Goal: Task Accomplishment & Management: Complete application form

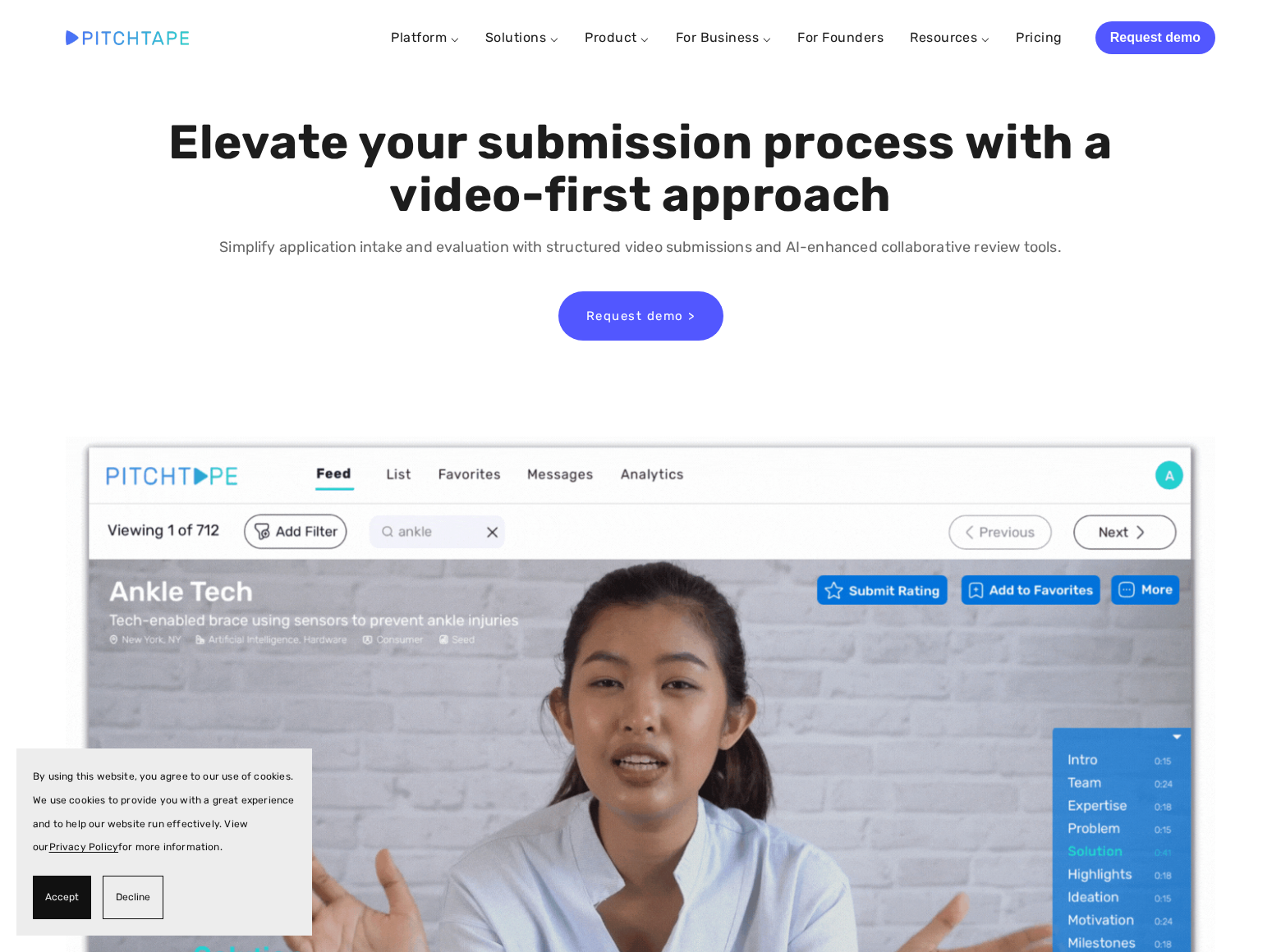
scroll to position [8559, 0]
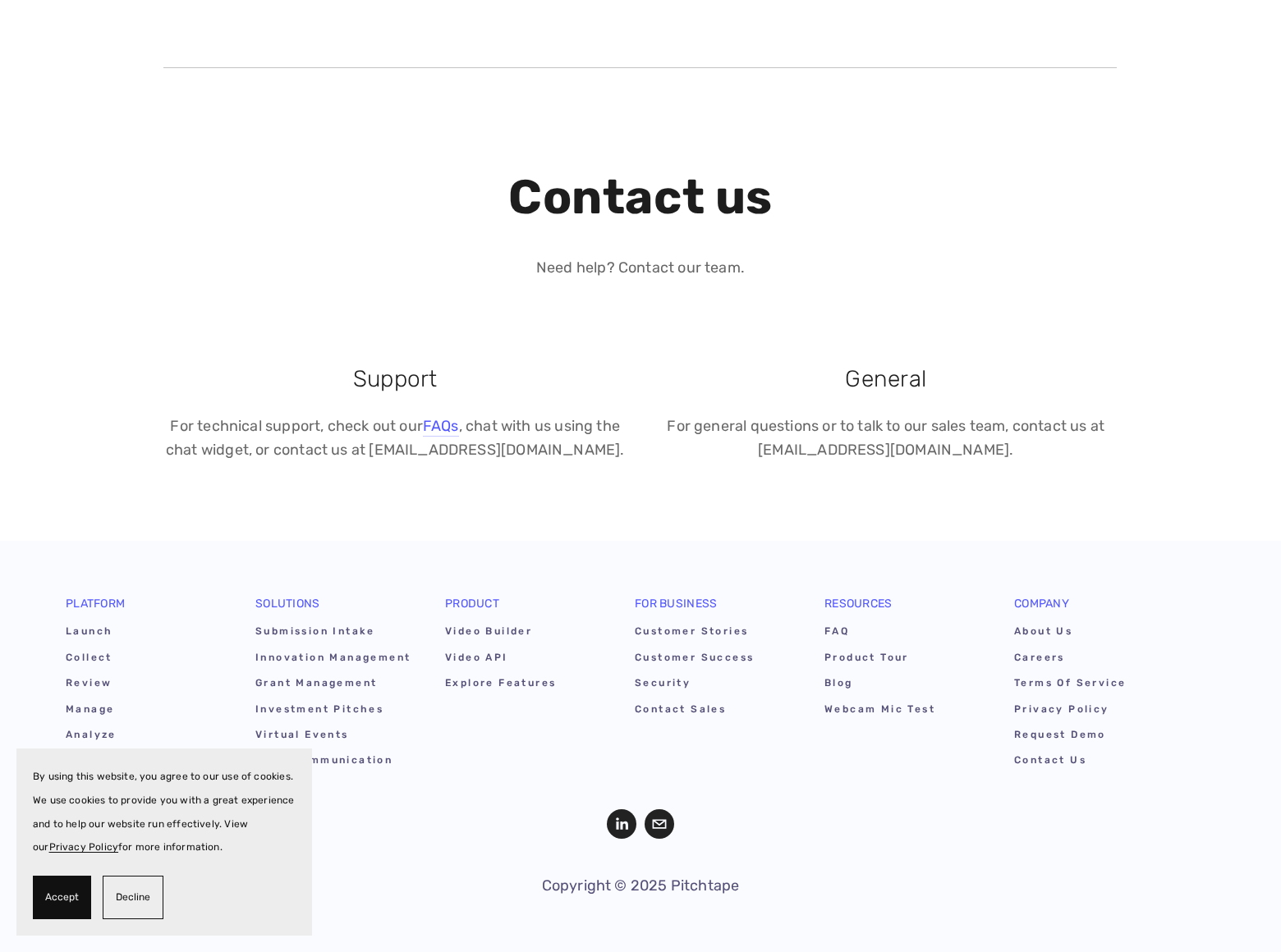
scroll to position [164, 0]
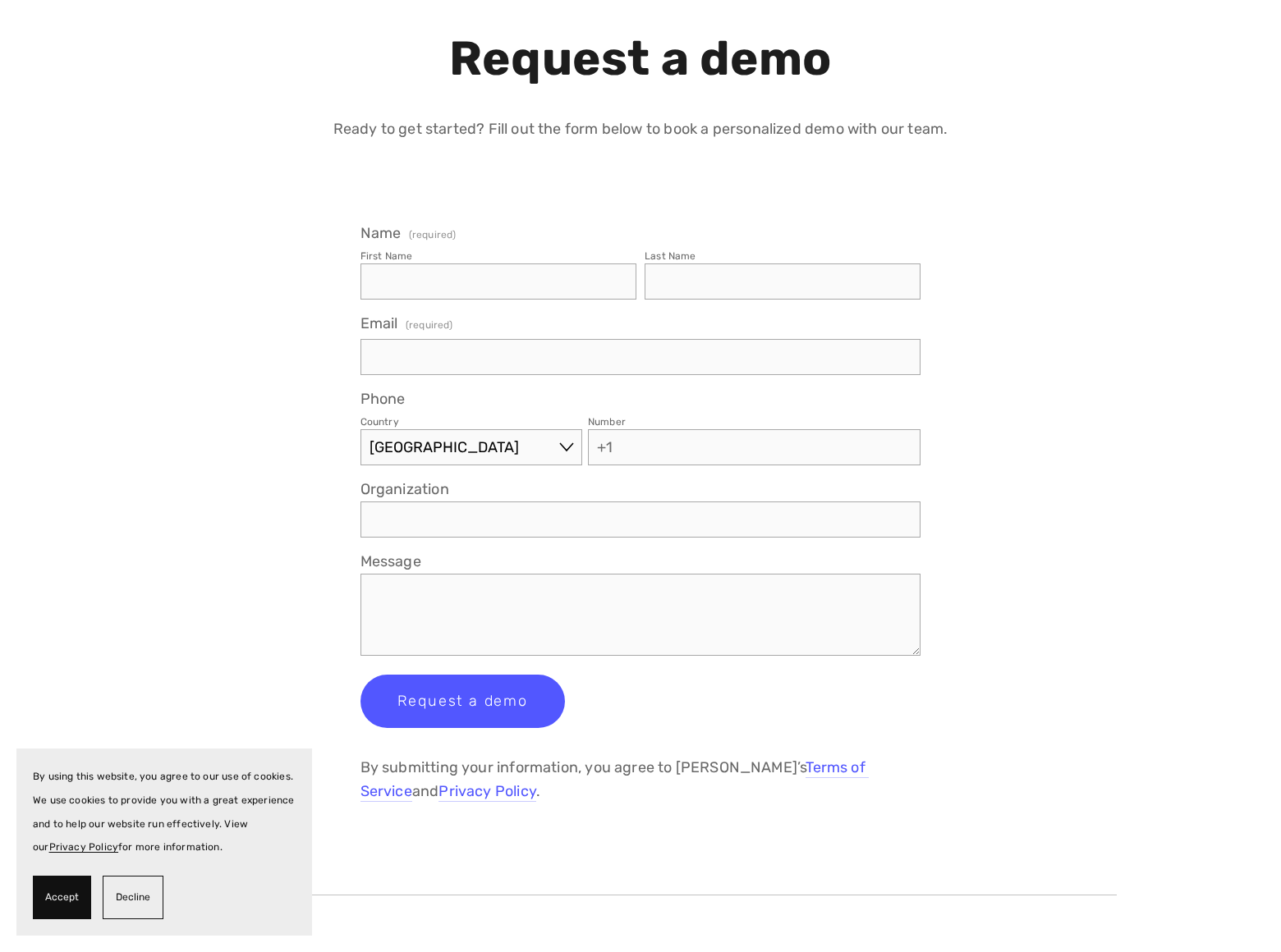
select select "AX"
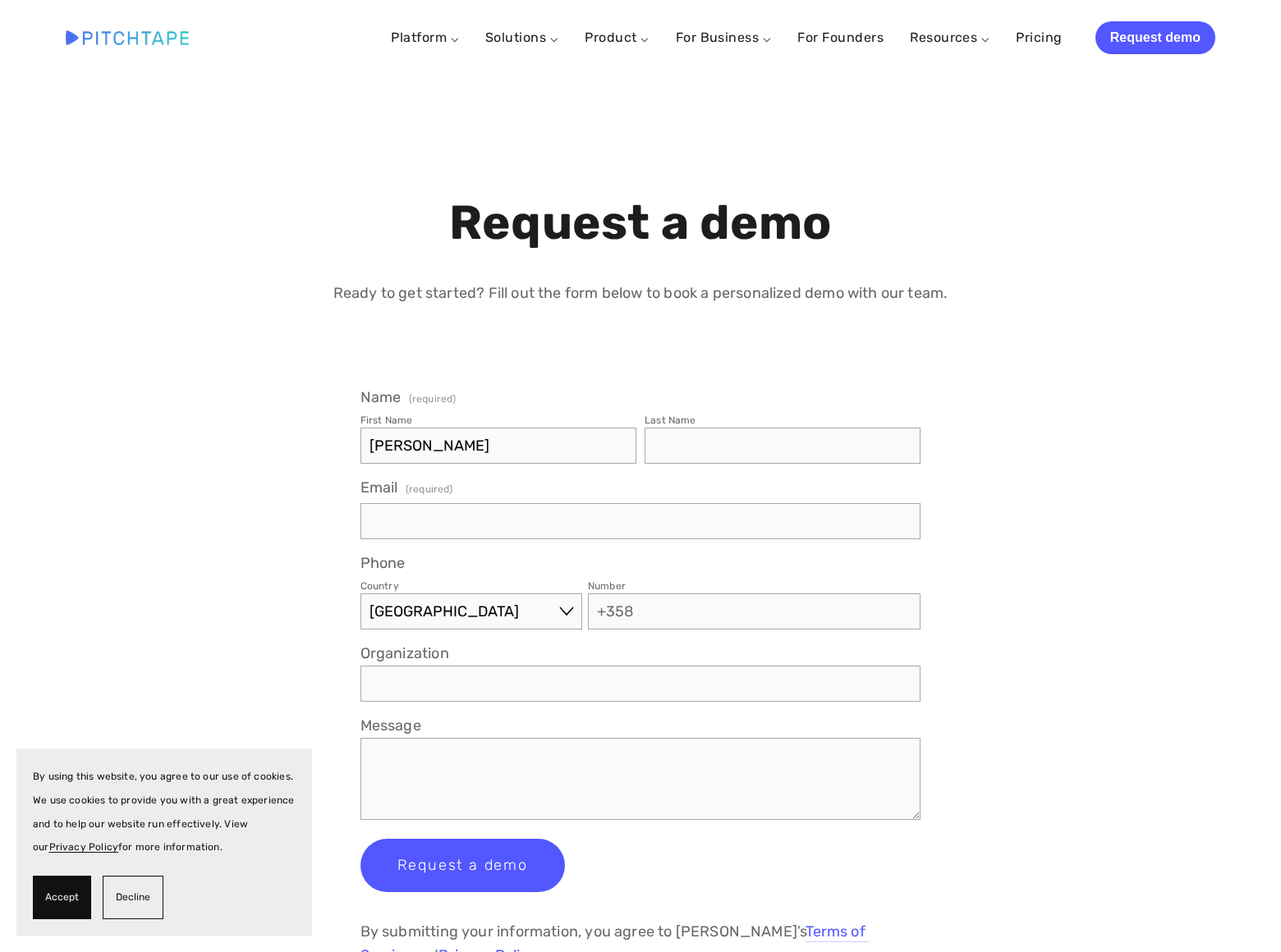
type input "[PERSON_NAME]"
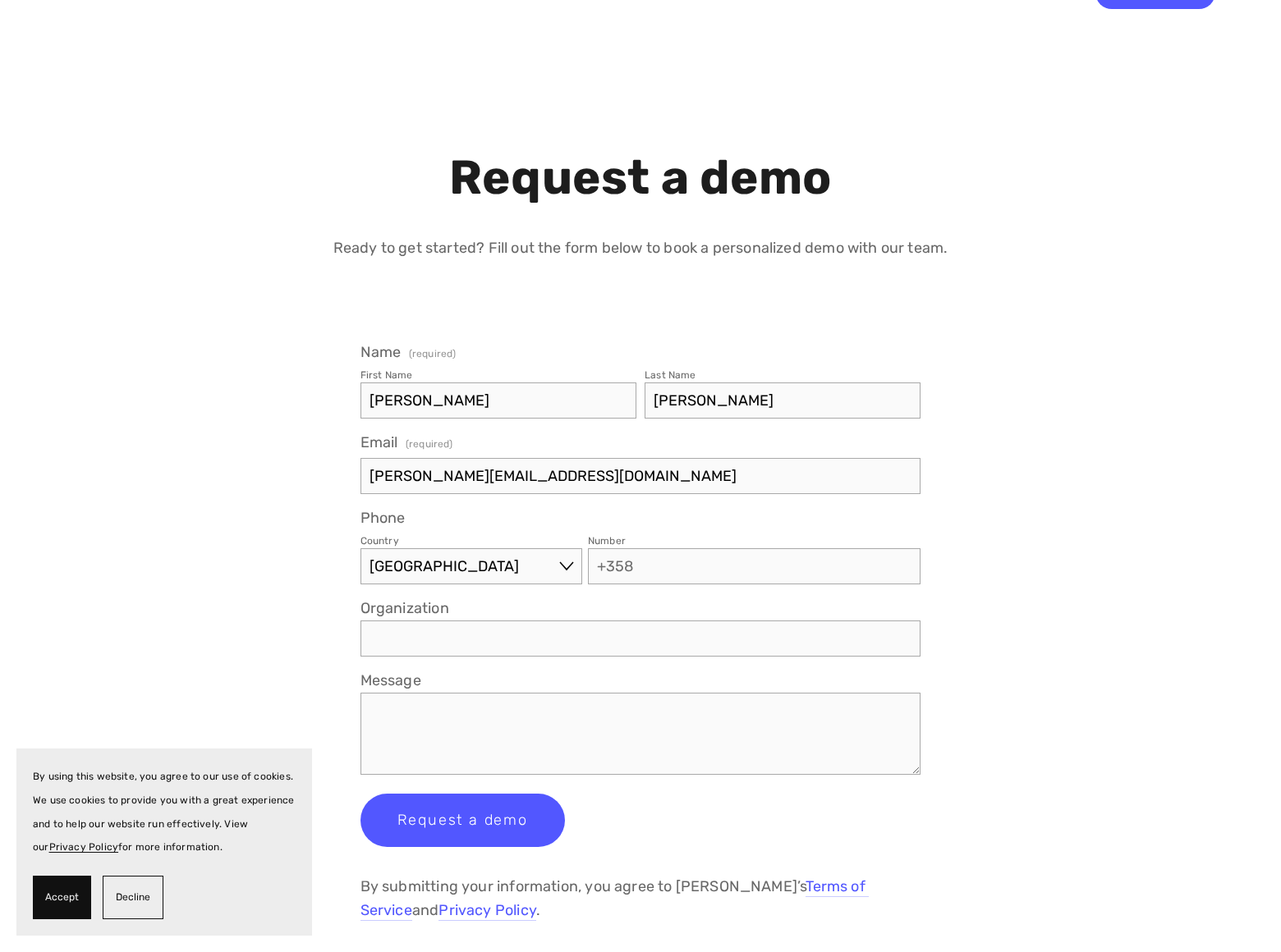
type input "[PERSON_NAME][EMAIL_ADDRESS][DOMAIN_NAME]"
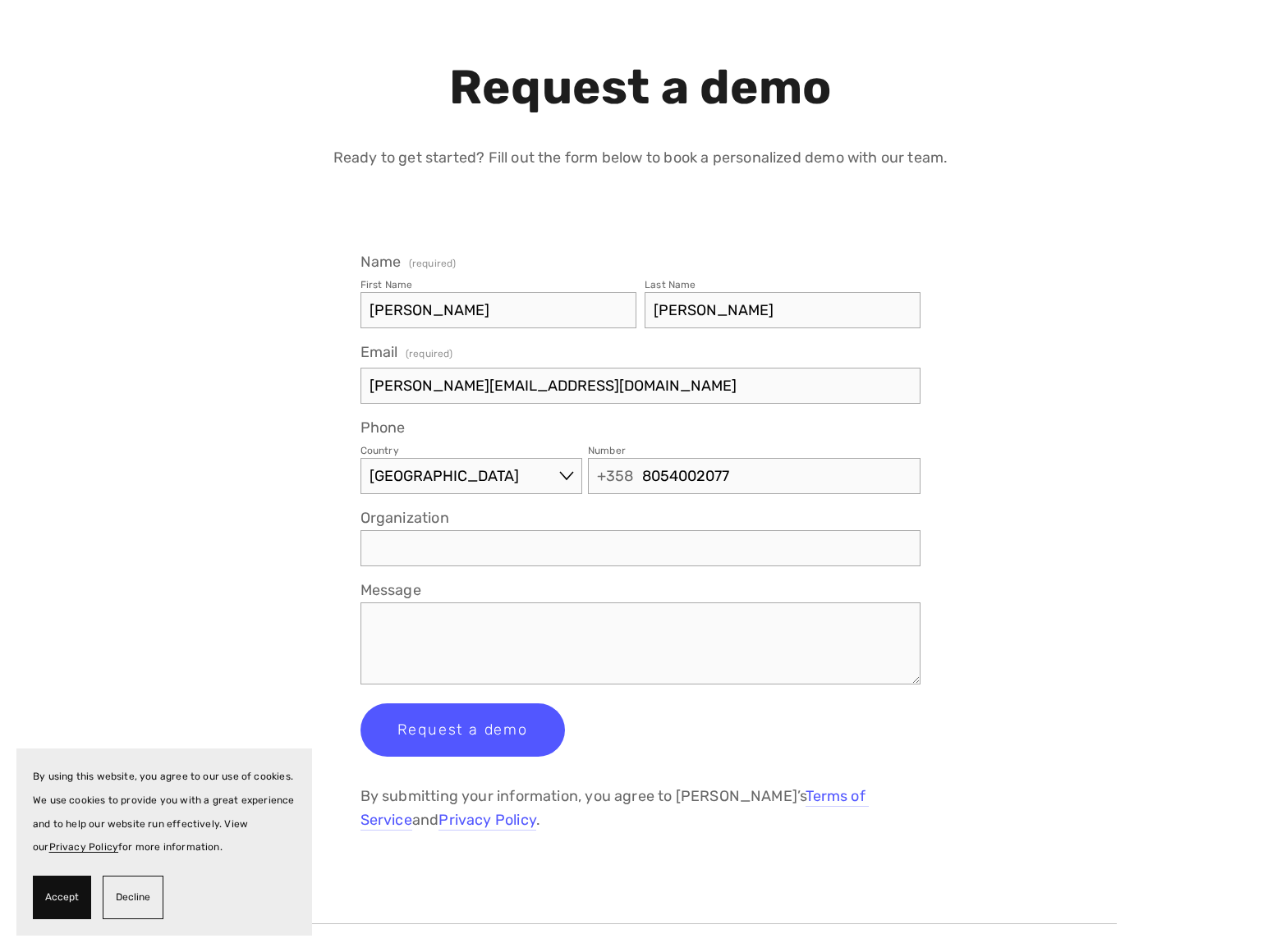
type input "8054002077"
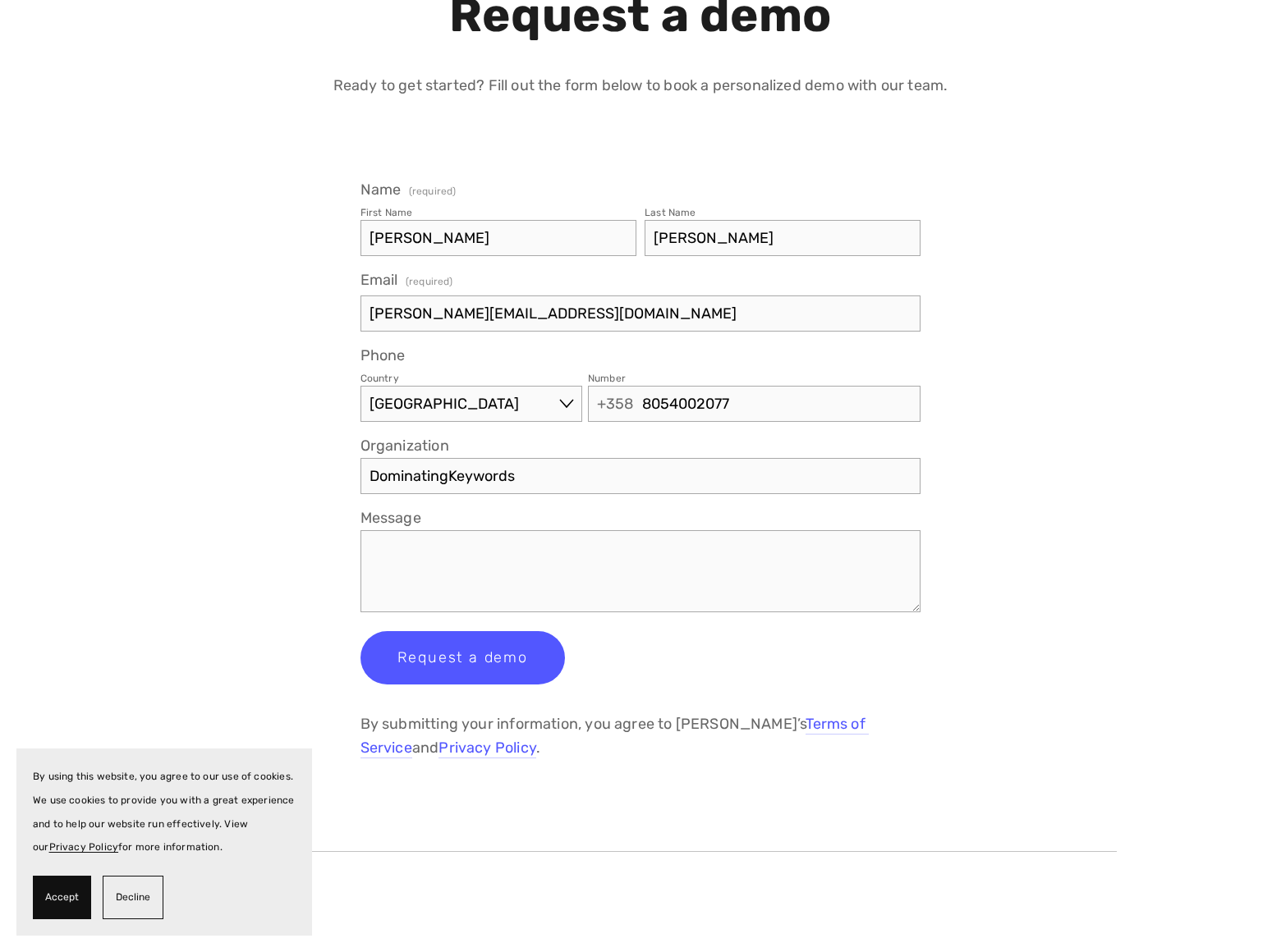
scroll to position [303, 0]
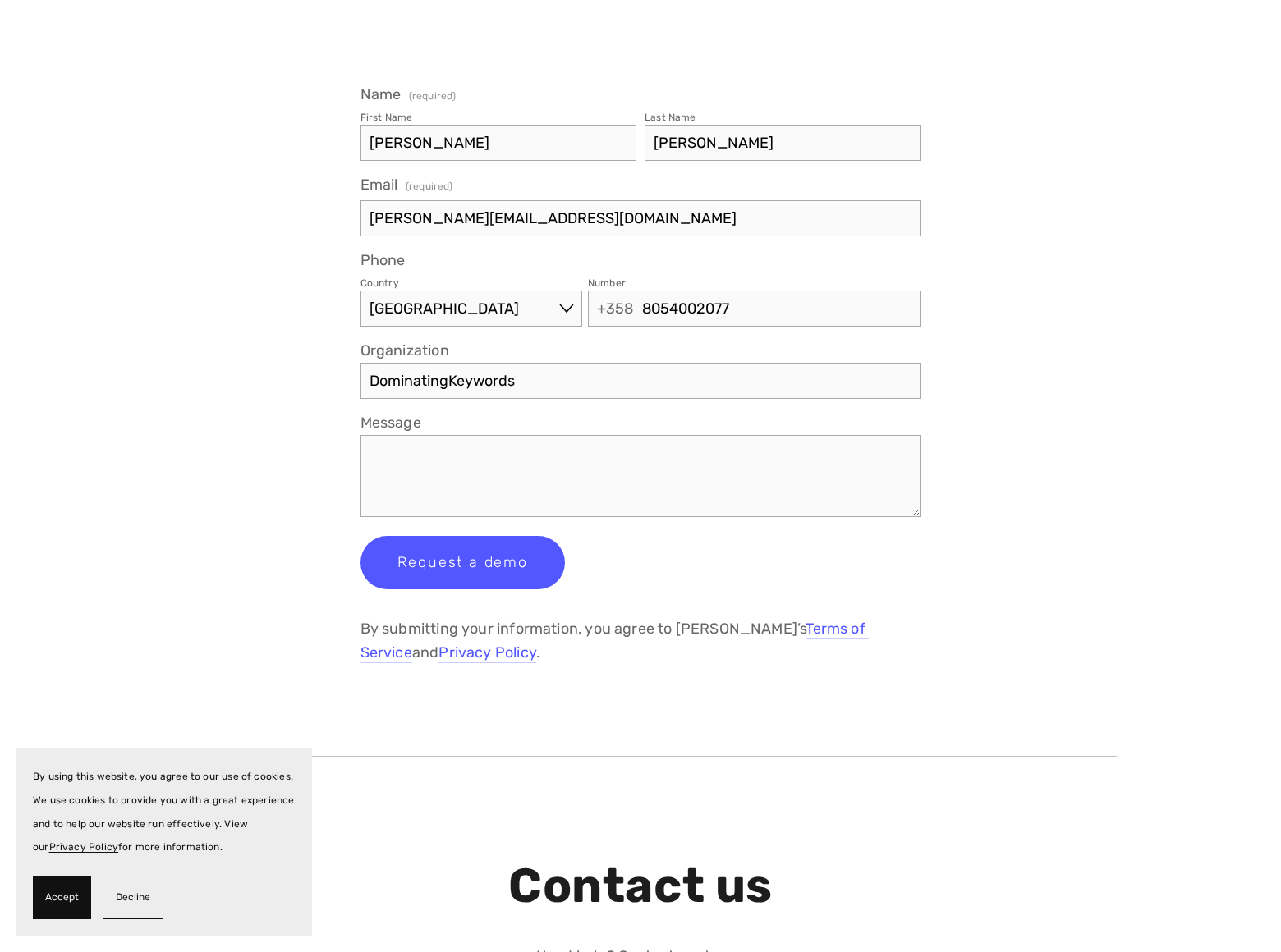
type input "DominatingKeywords"
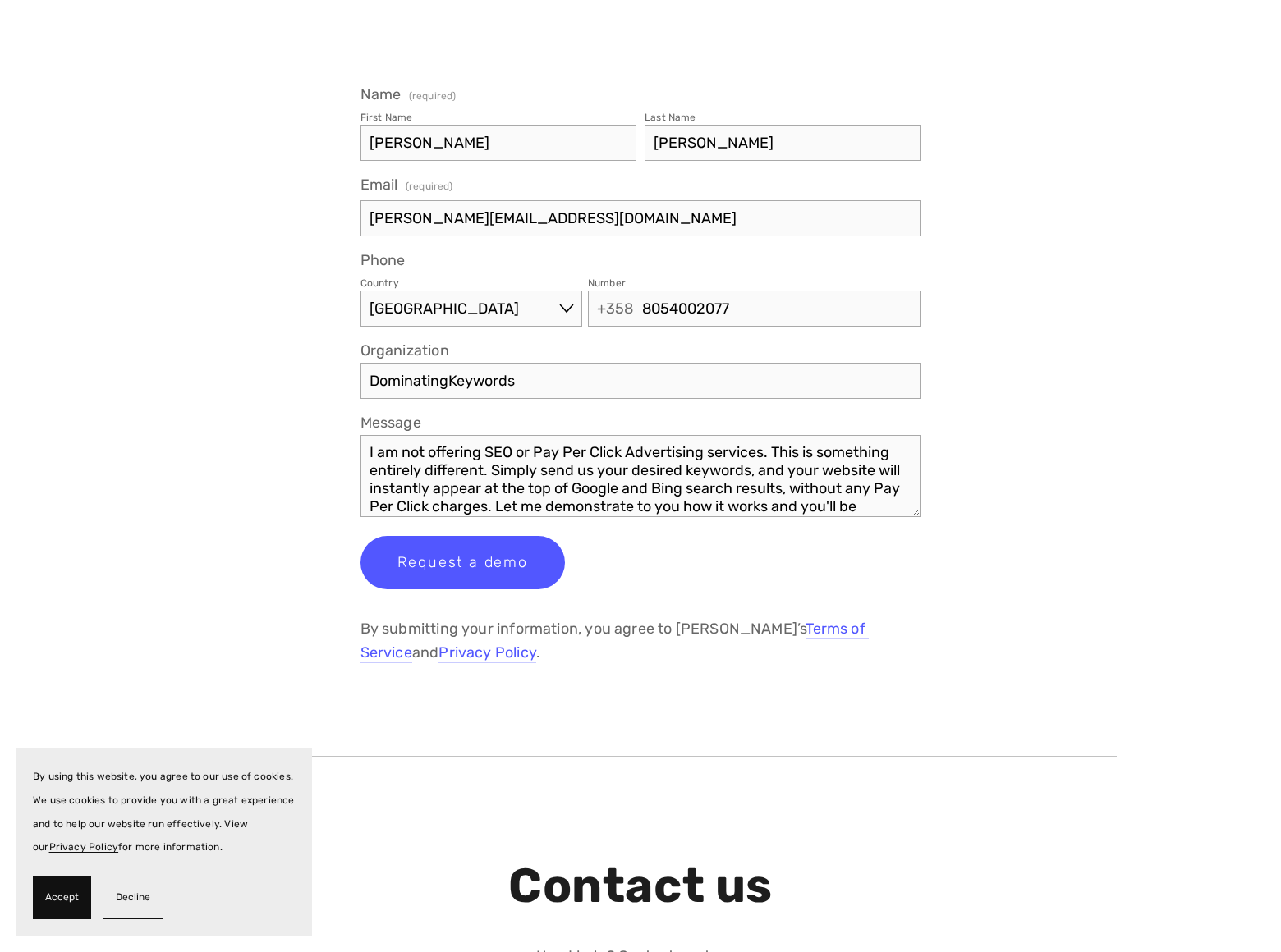
scroll to position [19, 0]
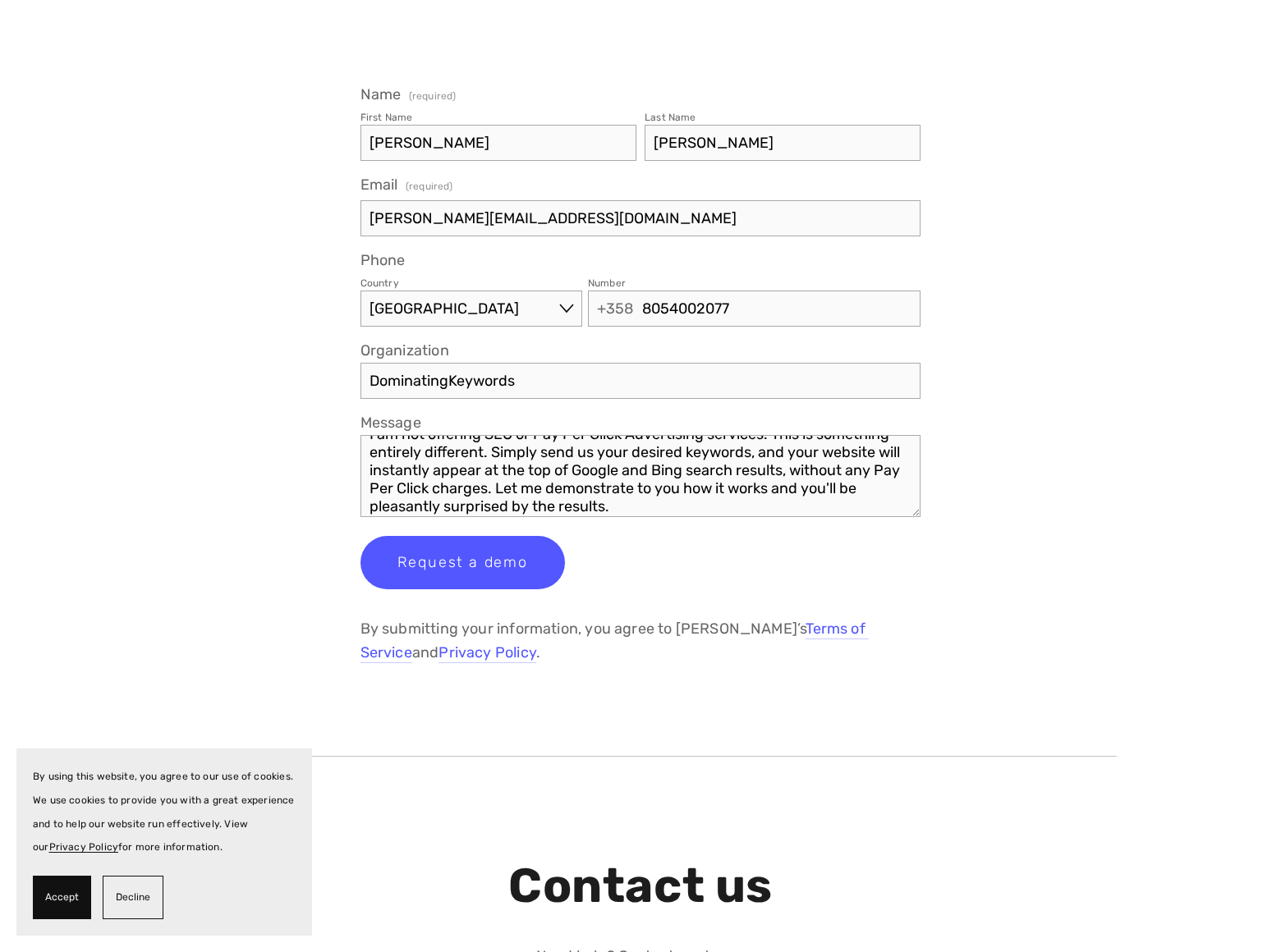
type textarea "I am not offering SEO or Pay Per Click Advertising services. This is something …"
click at [640, 337] on div "Country [GEOGRAPHIC_DATA] [GEOGRAPHIC_DATA] [GEOGRAPHIC_DATA] [GEOGRAPHIC_DATA]…" at bounding box center [640, 307] width 561 height 69
click at [462, 562] on span "Request a demo" at bounding box center [462, 562] width 130 height 18
